Goal: Information Seeking & Learning: Learn about a topic

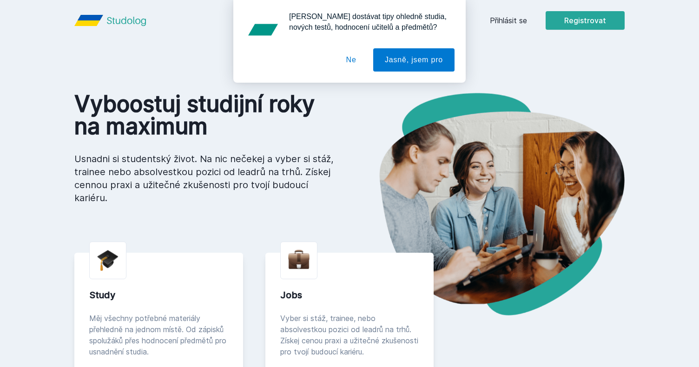
click at [354, 60] on button "Ne" at bounding box center [350, 59] width 33 height 23
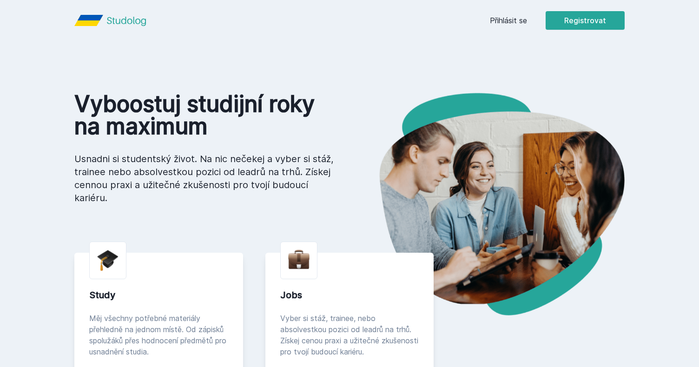
click at [511, 24] on link "Přihlásit se" at bounding box center [508, 20] width 37 height 11
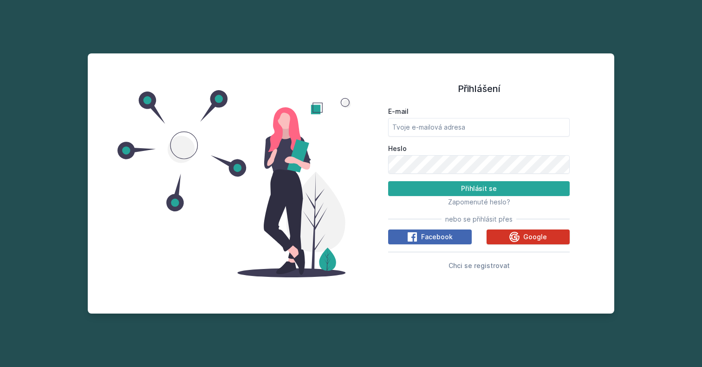
click at [496, 234] on button "Google" at bounding box center [529, 236] width 84 height 15
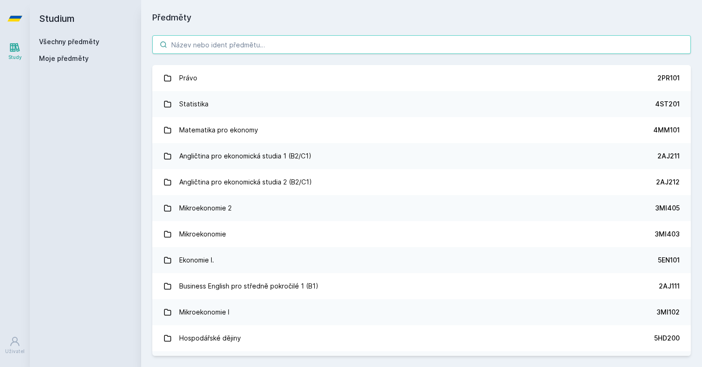
click at [286, 47] on input "search" at bounding box center [421, 44] width 539 height 19
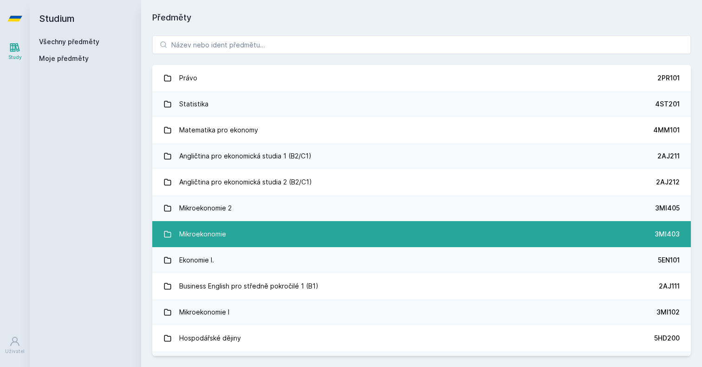
click at [242, 231] on link "Mikroekonomie 3MI403" at bounding box center [421, 234] width 539 height 26
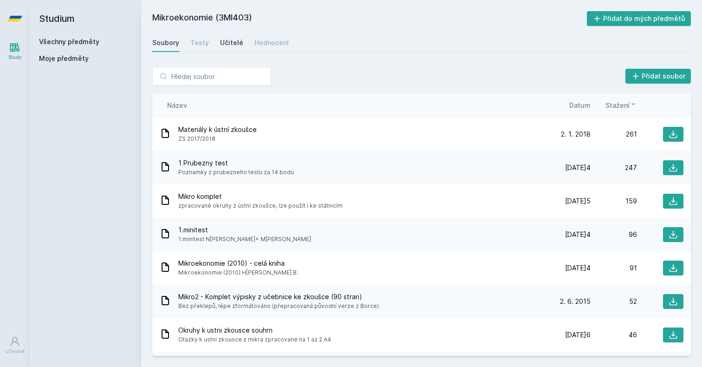
click at [235, 44] on div "Učitelé" at bounding box center [231, 42] width 23 height 9
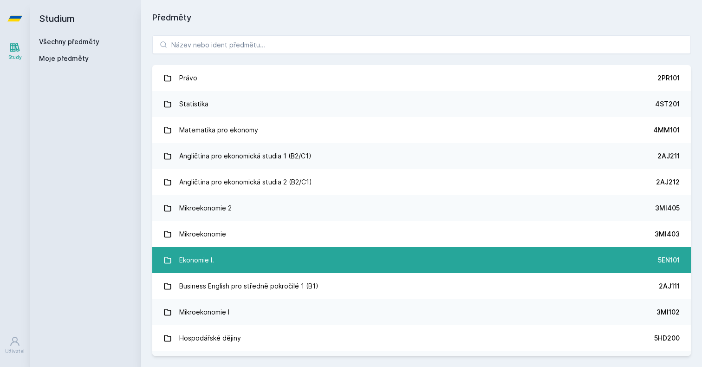
click at [242, 256] on link "Ekonomie I. 5EN101" at bounding box center [421, 260] width 539 height 26
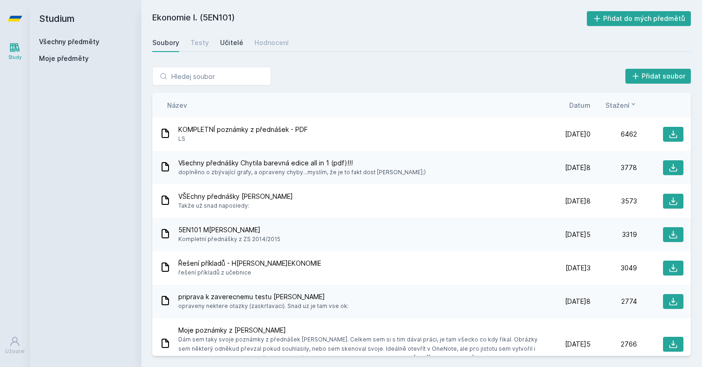
click at [233, 39] on div "Učitelé" at bounding box center [231, 42] width 23 height 9
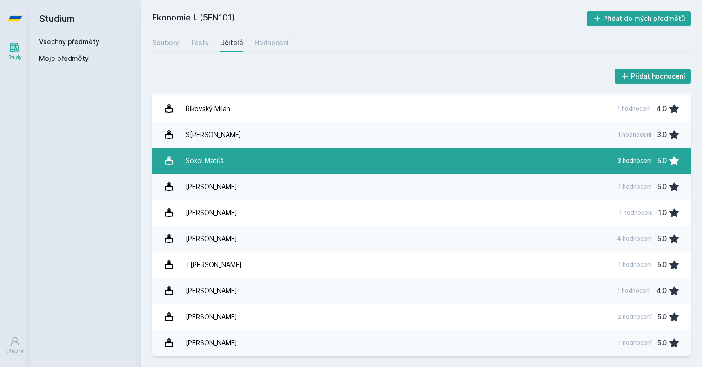
scroll to position [726, 0]
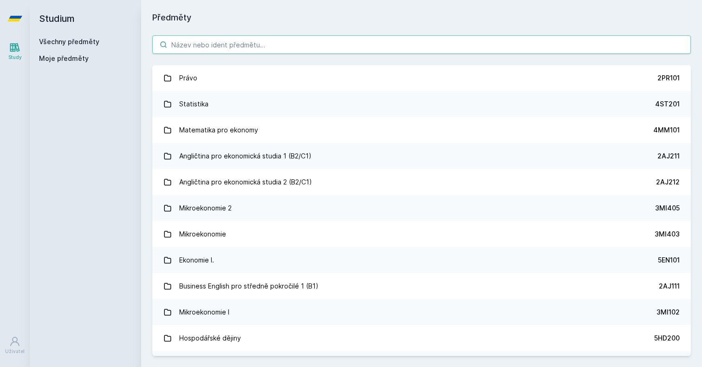
click at [202, 42] on input "search" at bounding box center [421, 44] width 539 height 19
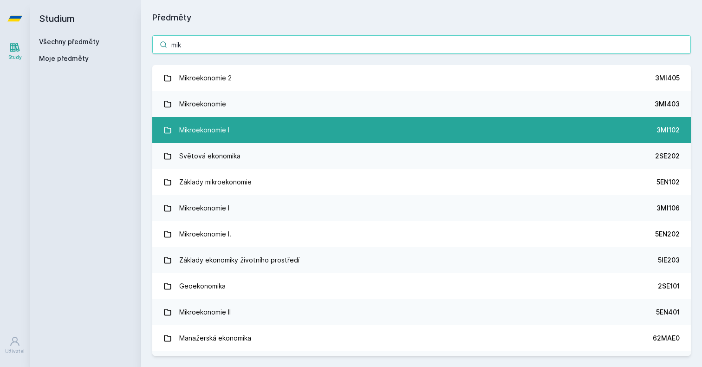
type input "mik"
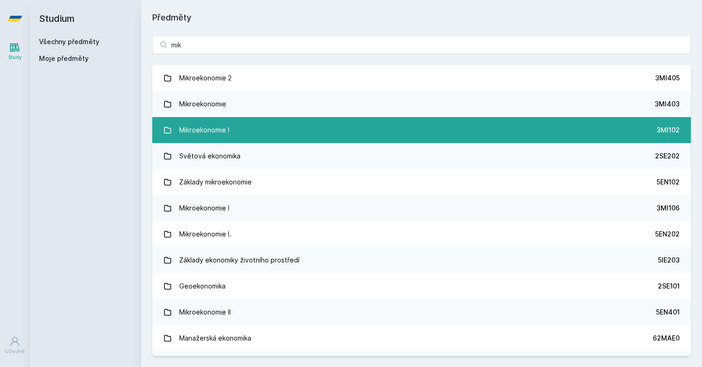
click at [196, 126] on div "Mikroekonomie I" at bounding box center [204, 130] width 50 height 19
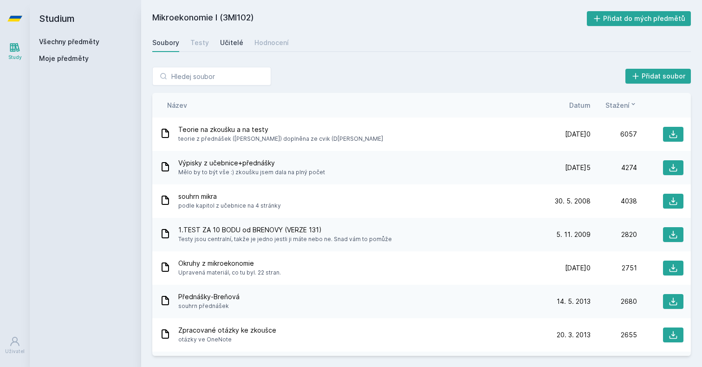
click at [226, 41] on div "Učitelé" at bounding box center [231, 42] width 23 height 9
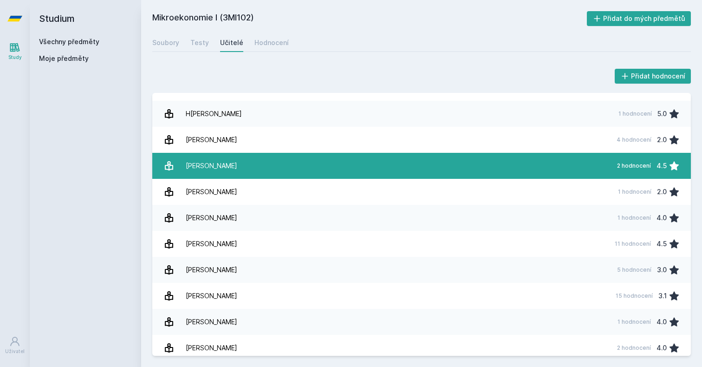
scroll to position [175, 0]
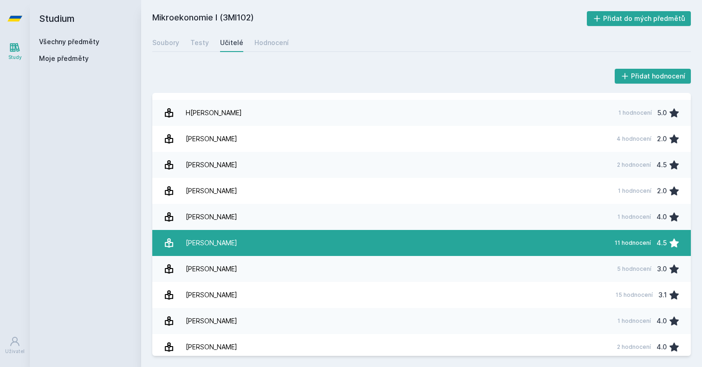
click at [233, 240] on link "Kaňková Eva 11 hodnocení 4.5" at bounding box center [421, 243] width 539 height 26
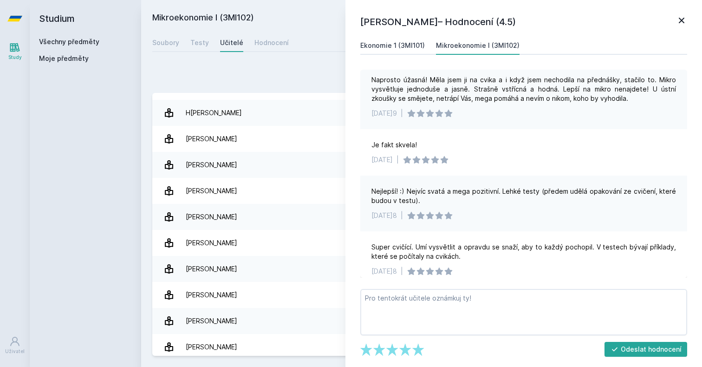
click at [398, 50] on div "Ekonomie 1 (3MI101)" at bounding box center [392, 45] width 65 height 9
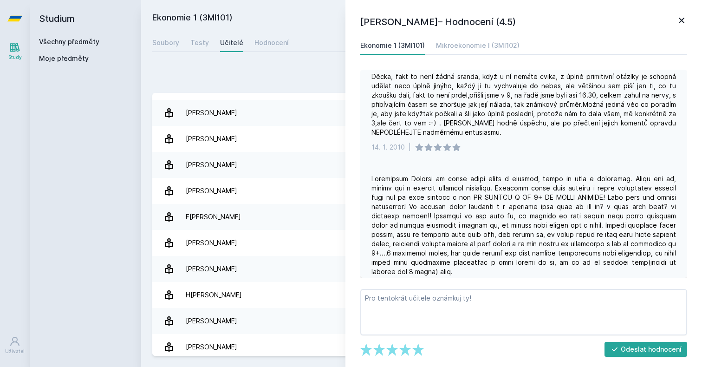
scroll to position [576, 0]
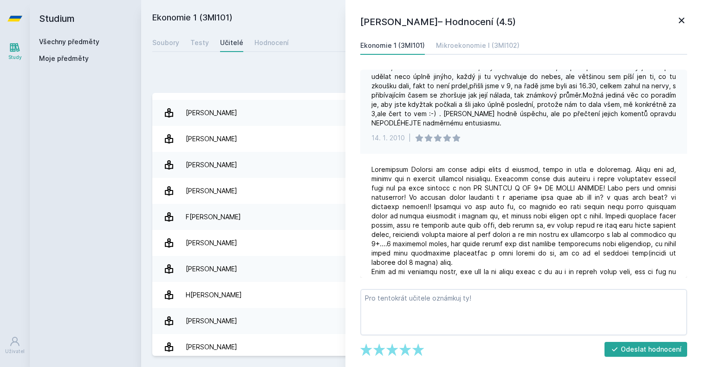
click at [96, 47] on div "Všechny předměty Moje předměty" at bounding box center [85, 52] width 93 height 30
click at [93, 44] on link "Všechny předměty" at bounding box center [69, 42] width 60 height 8
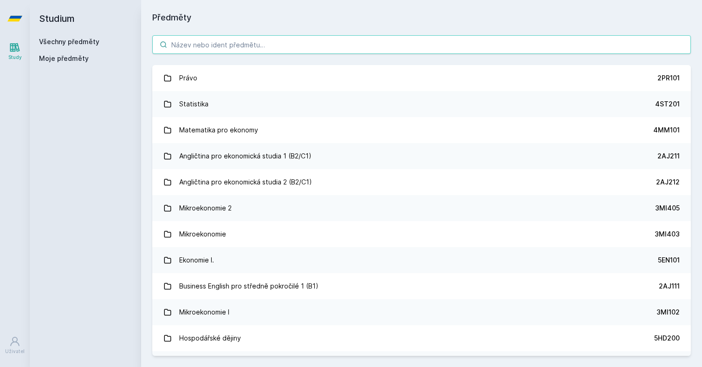
click at [208, 49] on input "search" at bounding box center [421, 44] width 539 height 19
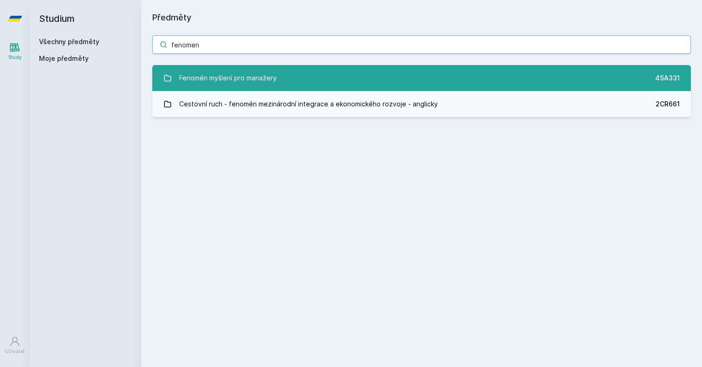
type input "fenomen"
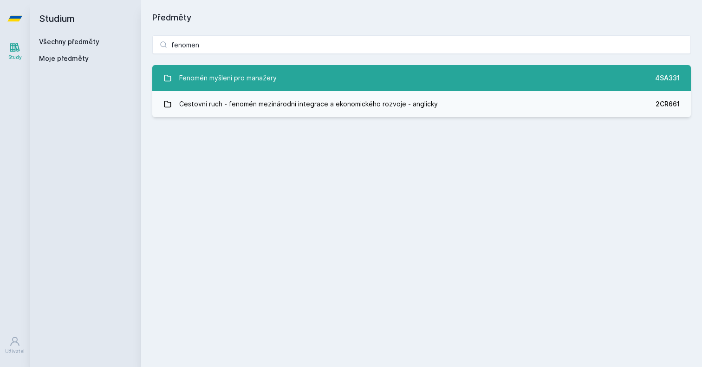
click at [188, 73] on div "Fenomén myšlení pro manažery" at bounding box center [228, 78] width 98 height 19
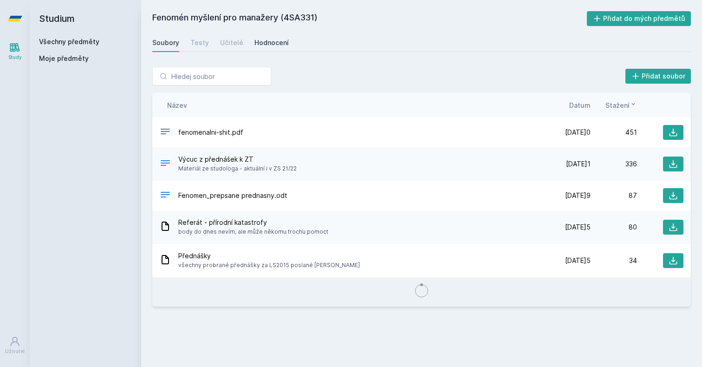
click at [262, 41] on div "Hodnocení" at bounding box center [272, 42] width 34 height 9
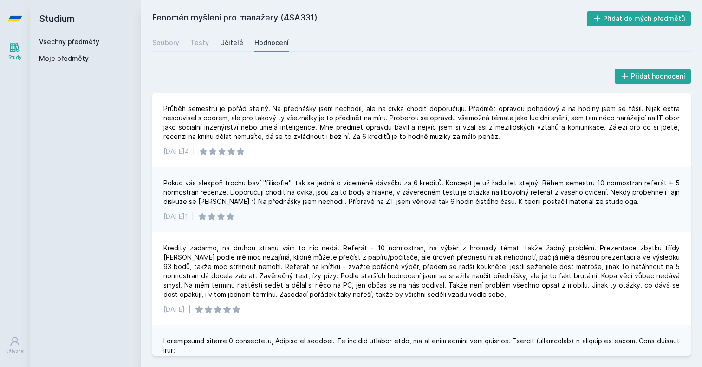
click at [222, 43] on div "Učitelé" at bounding box center [231, 42] width 23 height 9
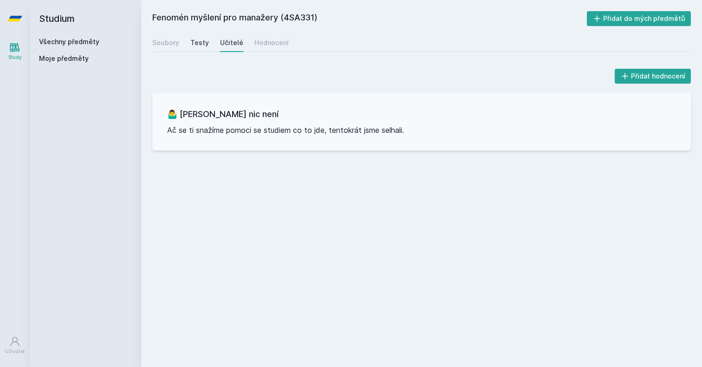
click at [197, 40] on div "Testy" at bounding box center [199, 42] width 19 height 9
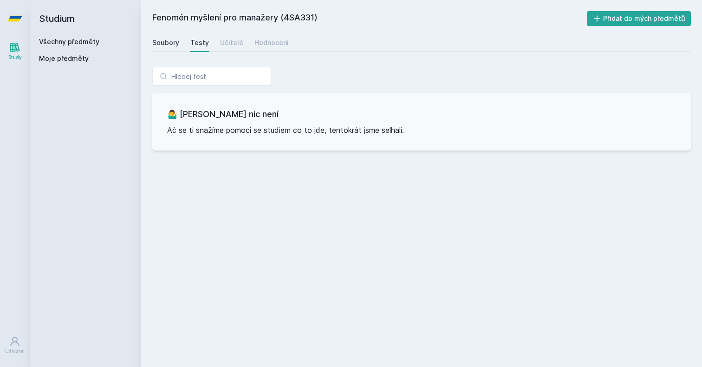
click at [168, 45] on div "Soubory" at bounding box center [165, 42] width 27 height 9
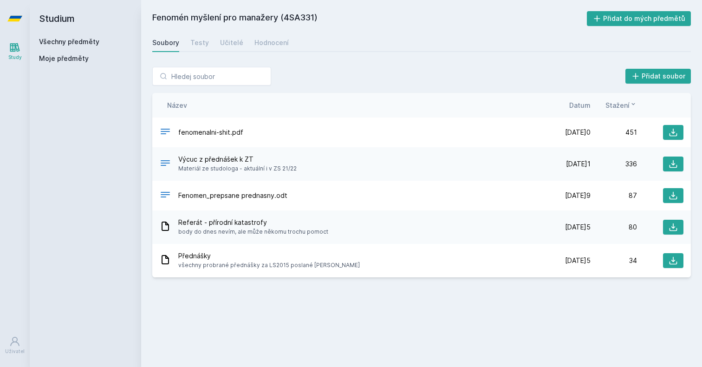
click at [100, 43] on div "Všechny předměty" at bounding box center [85, 41] width 93 height 9
click at [81, 43] on link "Všechny předměty" at bounding box center [69, 42] width 60 height 8
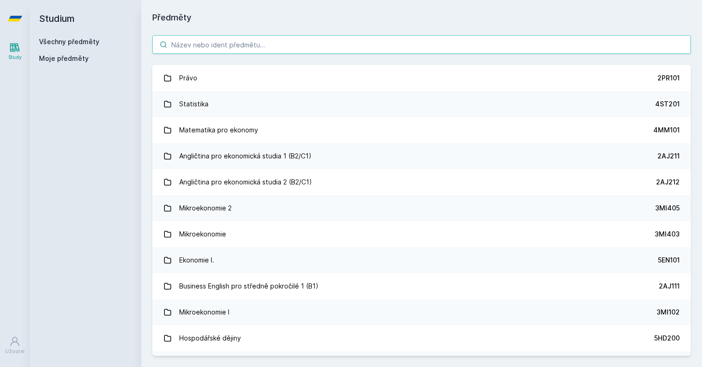
click at [256, 47] on input "search" at bounding box center [421, 44] width 539 height 19
paste input "44F102"
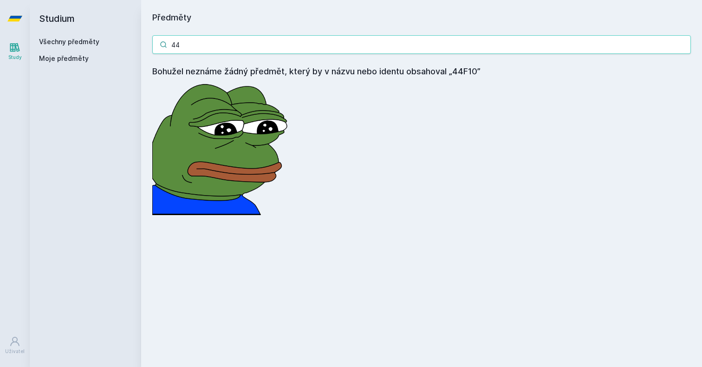
type input "4"
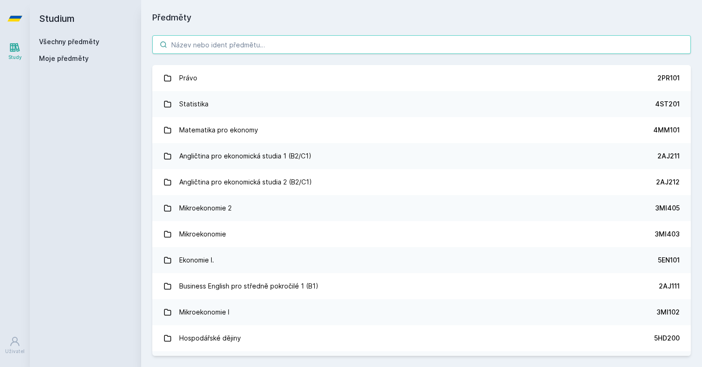
paste input "4IZ232"
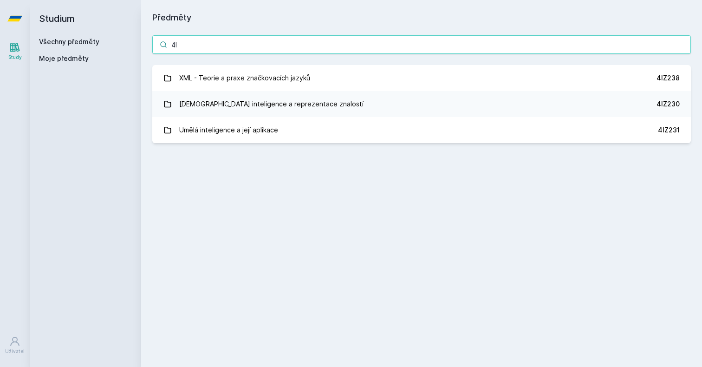
type input "4"
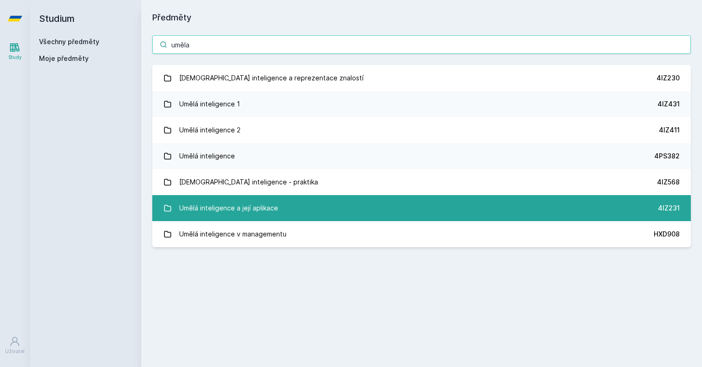
type input "uměla"
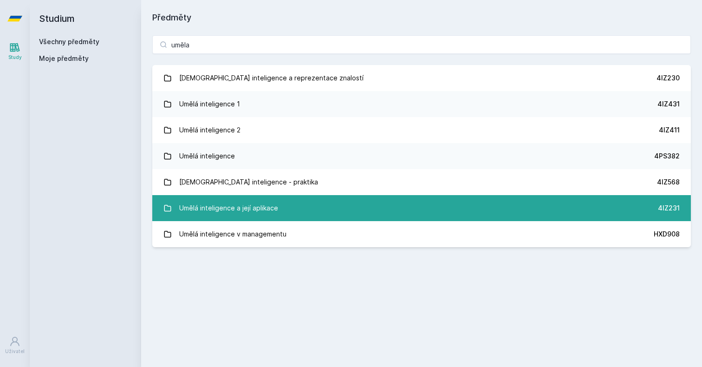
click at [290, 205] on link "Umělá inteligence a její aplikace 4IZ231" at bounding box center [421, 208] width 539 height 26
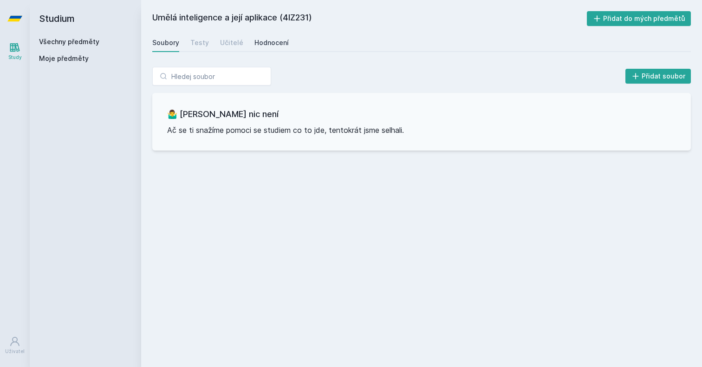
click at [261, 40] on div "Hodnocení" at bounding box center [272, 42] width 34 height 9
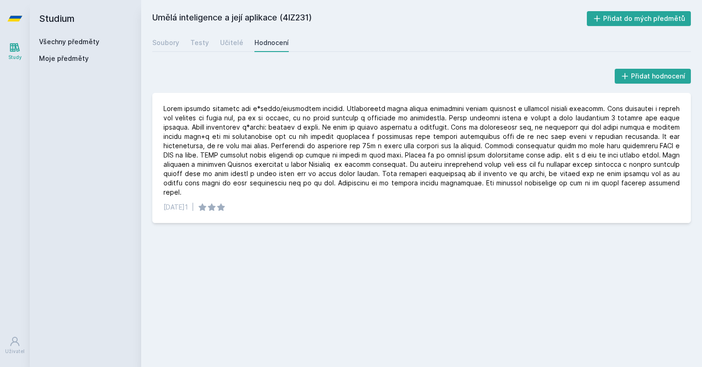
click at [93, 39] on link "Všechny předměty" at bounding box center [69, 42] width 60 height 8
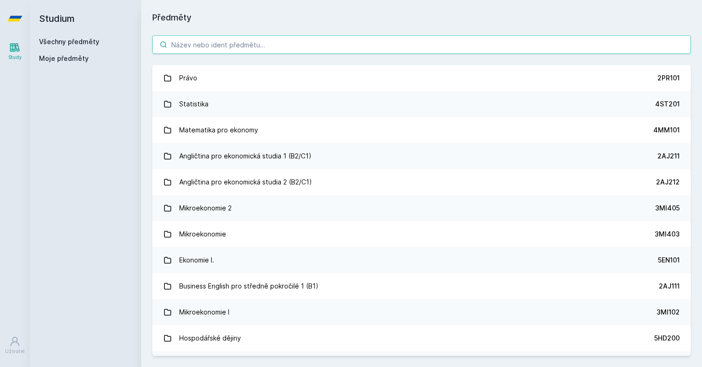
click at [229, 44] on input "search" at bounding box center [421, 44] width 539 height 19
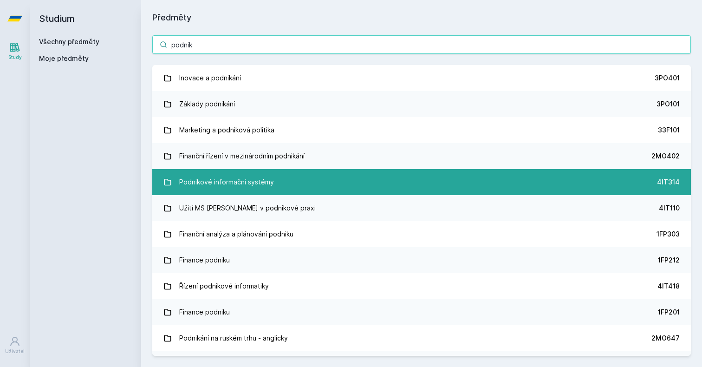
type input "podnik"
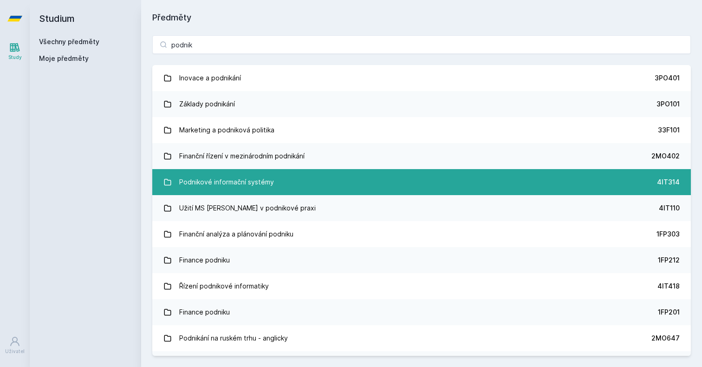
click at [218, 189] on div "Podnikové informační systémy" at bounding box center [226, 182] width 95 height 19
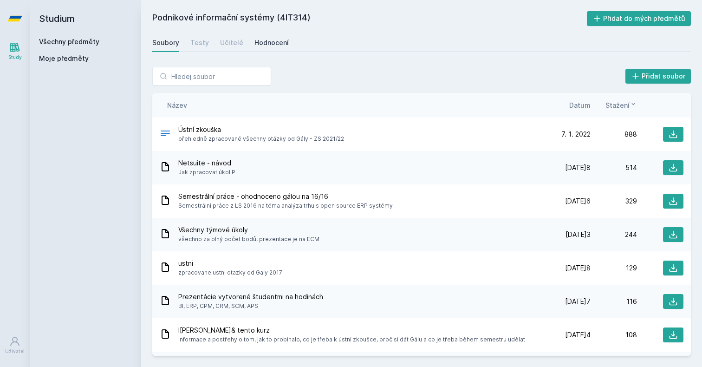
click at [271, 40] on div "Hodnocení" at bounding box center [272, 42] width 34 height 9
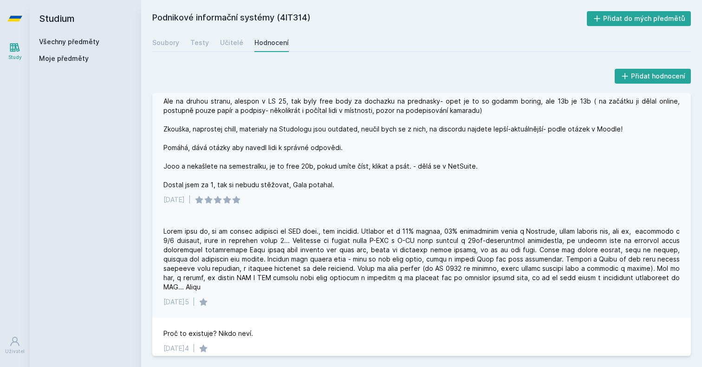
scroll to position [57, 0]
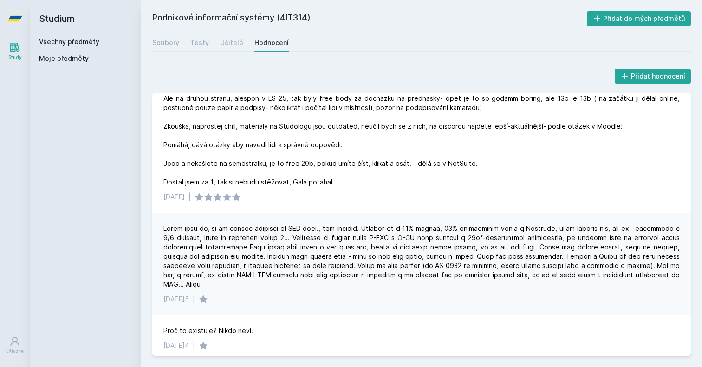
click at [45, 44] on link "Všechny předměty" at bounding box center [69, 42] width 60 height 8
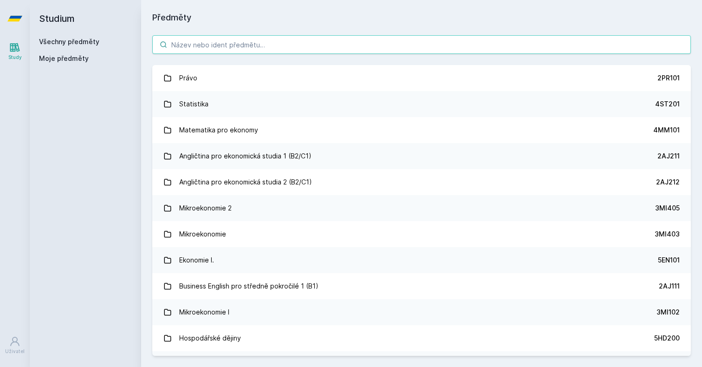
click at [212, 43] on input "search" at bounding box center [421, 44] width 539 height 19
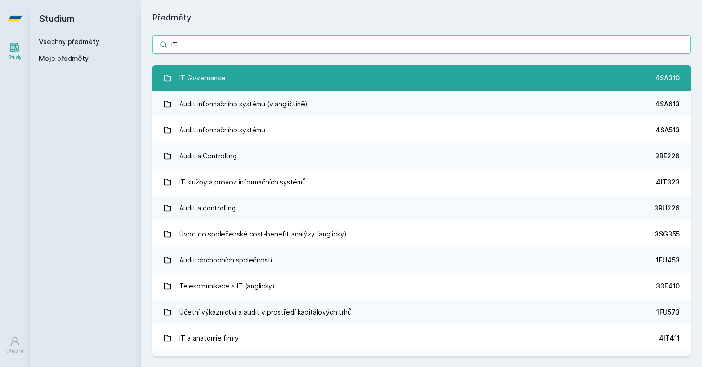
type input "IT"
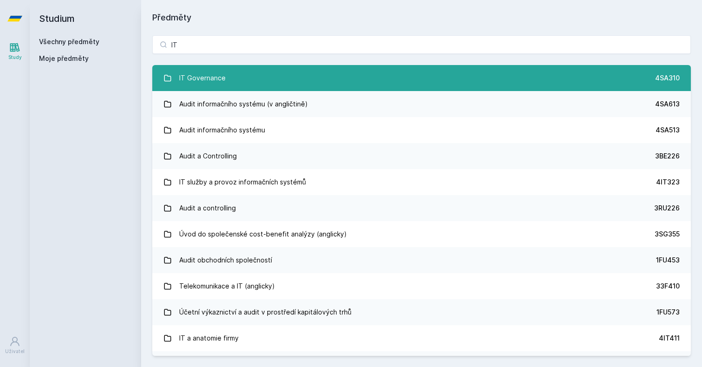
click at [201, 78] on div "IT Governance" at bounding box center [202, 78] width 46 height 19
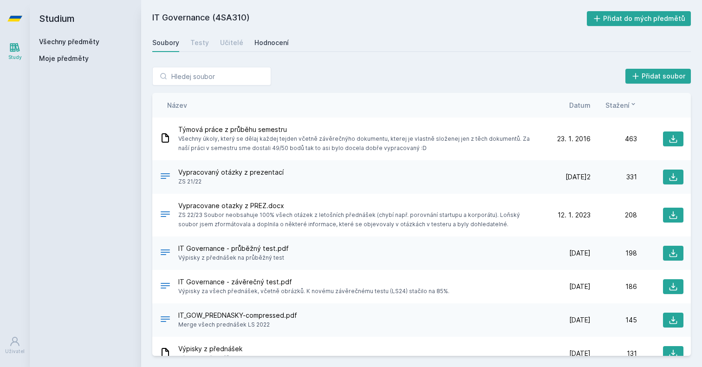
click at [262, 42] on div "Hodnocení" at bounding box center [272, 42] width 34 height 9
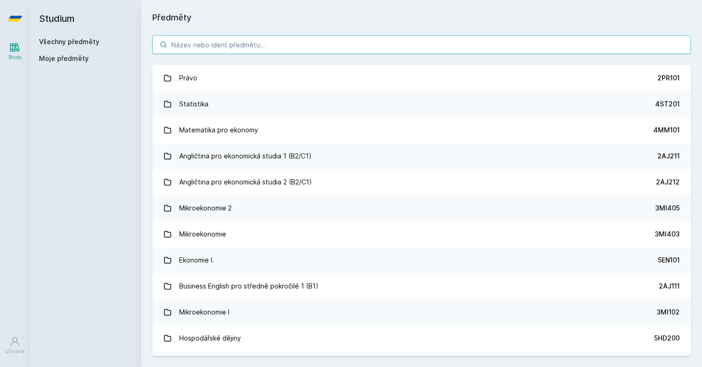
click at [280, 42] on input "search" at bounding box center [421, 44] width 539 height 19
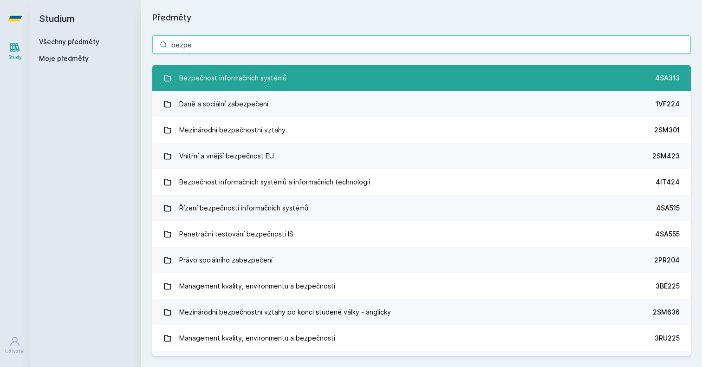
type input "bezpe"
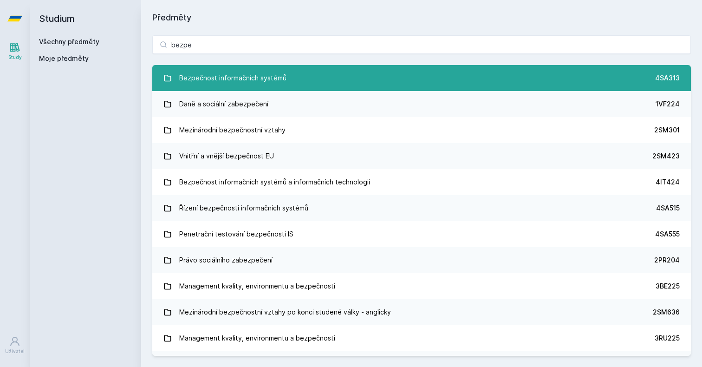
click at [246, 86] on div "Bezpečnost informačních systémů" at bounding box center [232, 78] width 107 height 19
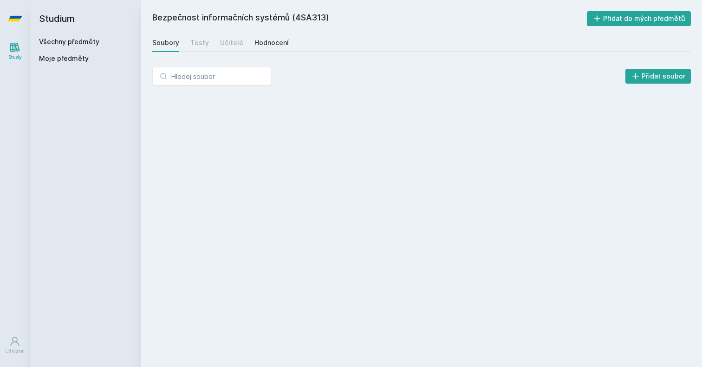
click at [260, 49] on link "Hodnocení" at bounding box center [272, 42] width 34 height 19
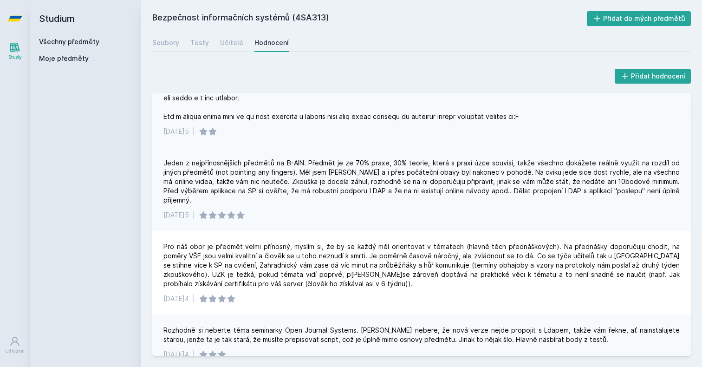
scroll to position [216, 0]
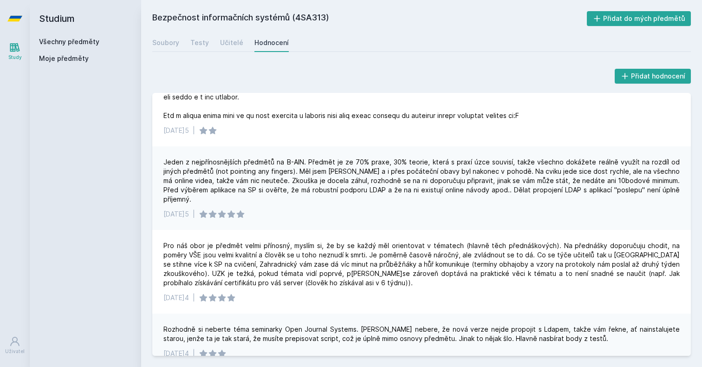
click at [76, 45] on link "Všechny předměty" at bounding box center [69, 42] width 60 height 8
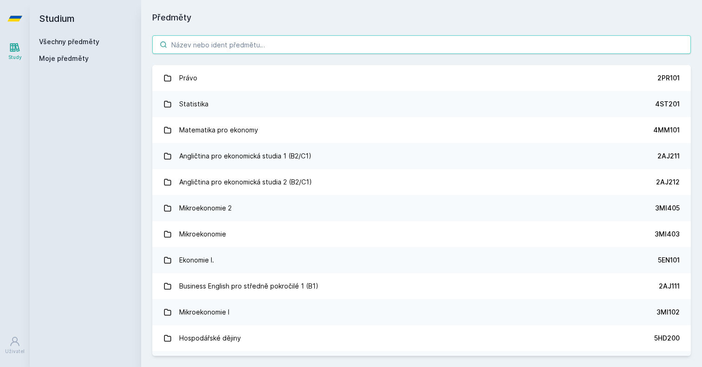
click at [214, 39] on input "search" at bounding box center [421, 44] width 539 height 19
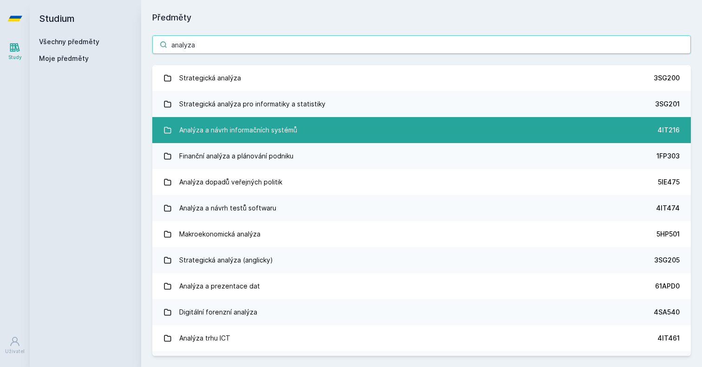
type input "analyza"
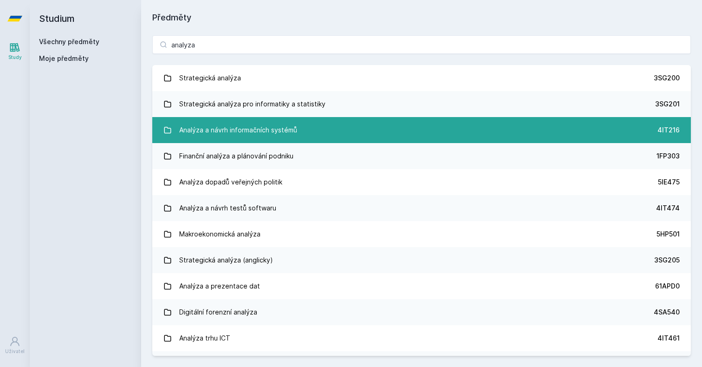
click at [237, 132] on div "Analýza a návrh informačních systémů" at bounding box center [238, 130] width 118 height 19
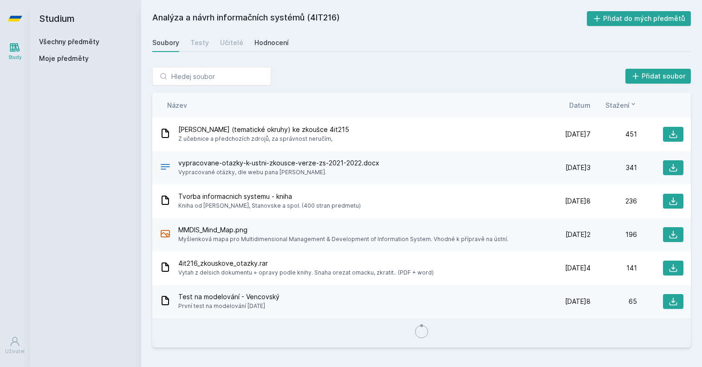
click at [266, 42] on div "Hodnocení" at bounding box center [272, 42] width 34 height 9
